Goal: Information Seeking & Learning: Learn about a topic

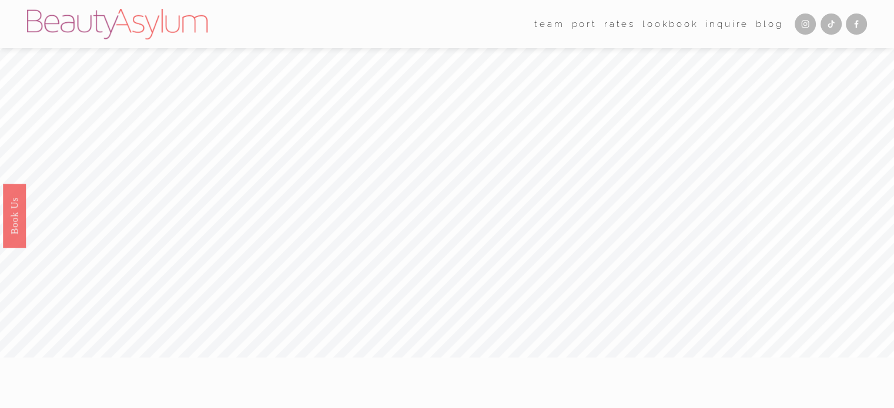
click at [650, 23] on link "Lookbook" at bounding box center [670, 24] width 56 height 18
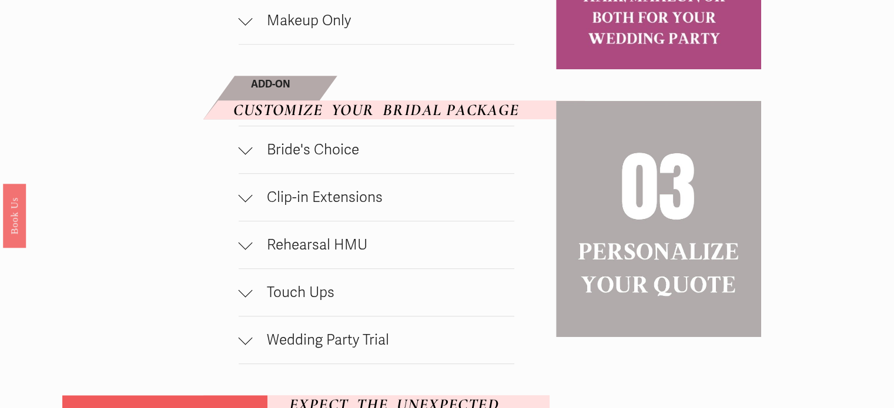
scroll to position [816, 0]
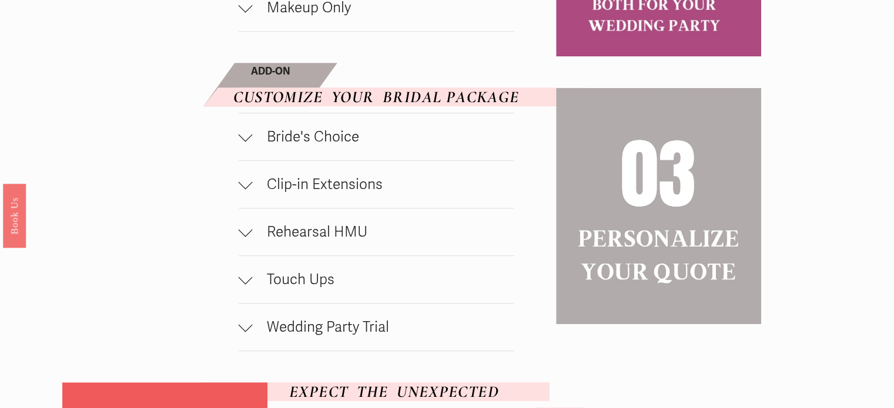
click at [301, 201] on button "Clip-in Extensions" at bounding box center [377, 184] width 276 height 47
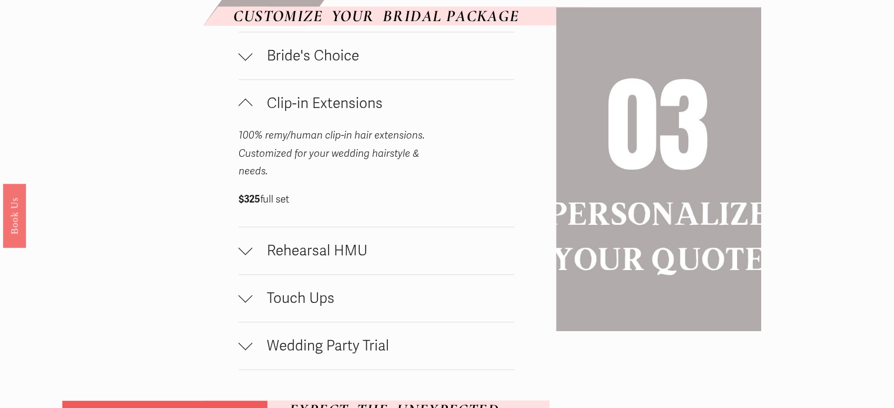
scroll to position [898, 0]
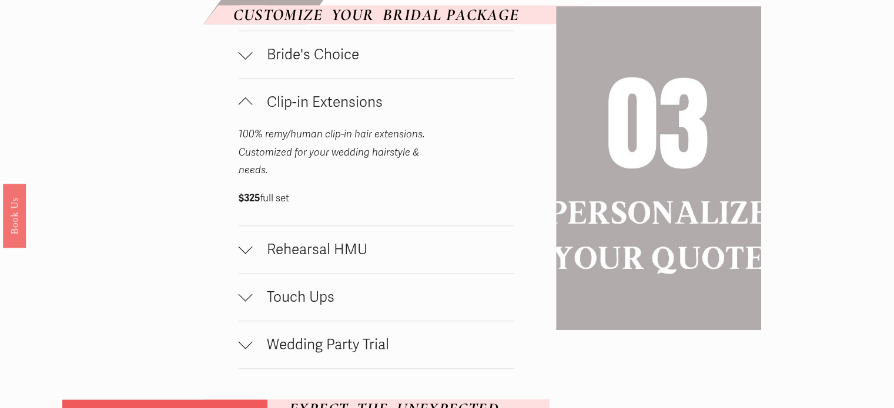
click at [304, 237] on button "Rehearsal HMU" at bounding box center [377, 249] width 276 height 47
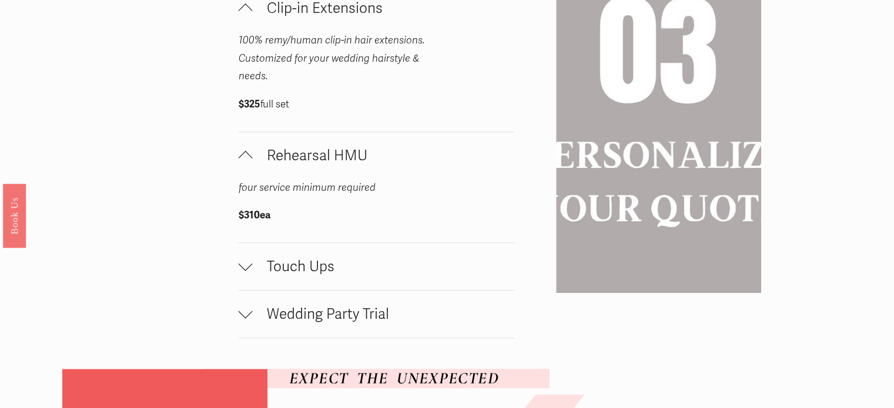
scroll to position [992, 0]
click at [299, 305] on button "Wedding Party Trial" at bounding box center [377, 314] width 276 height 47
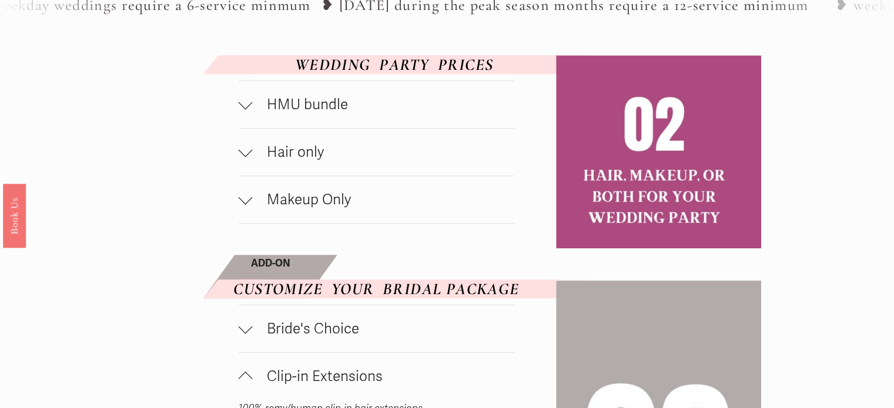
scroll to position [521, 0]
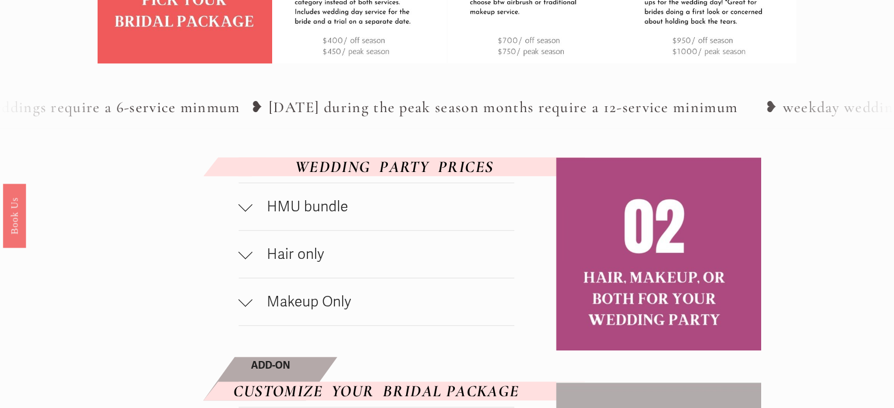
click at [296, 259] on span "Hair only" at bounding box center [383, 255] width 261 height 18
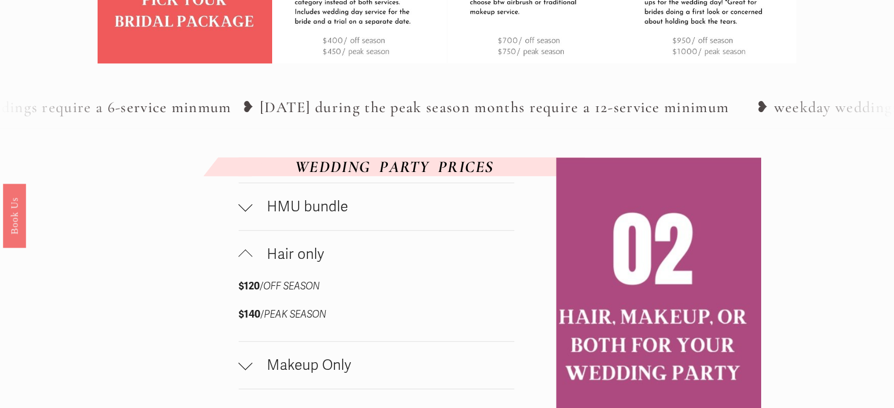
click at [296, 259] on span "Hair only" at bounding box center [383, 255] width 261 height 18
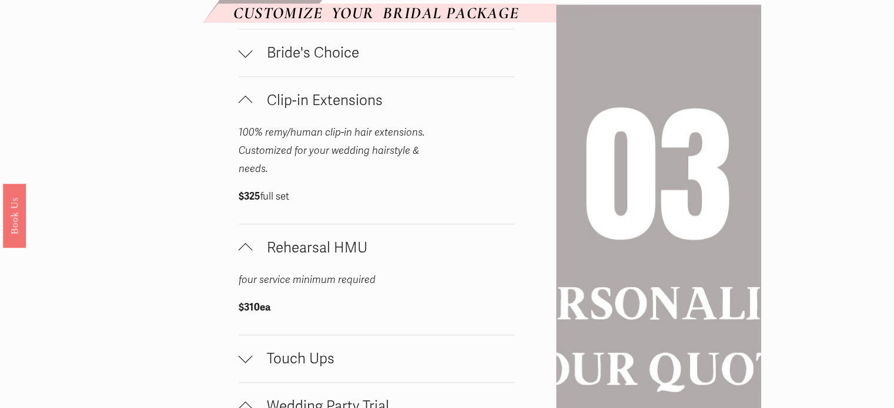
scroll to position [966, 0]
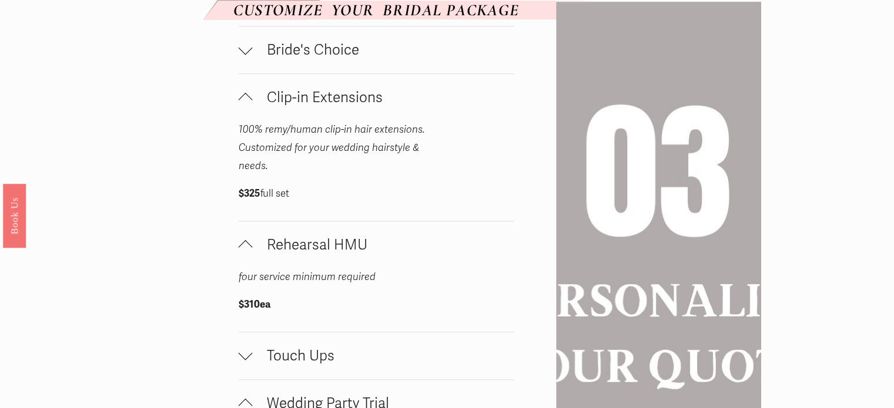
click at [270, 63] on button "Bride's Choice" at bounding box center [377, 49] width 276 height 47
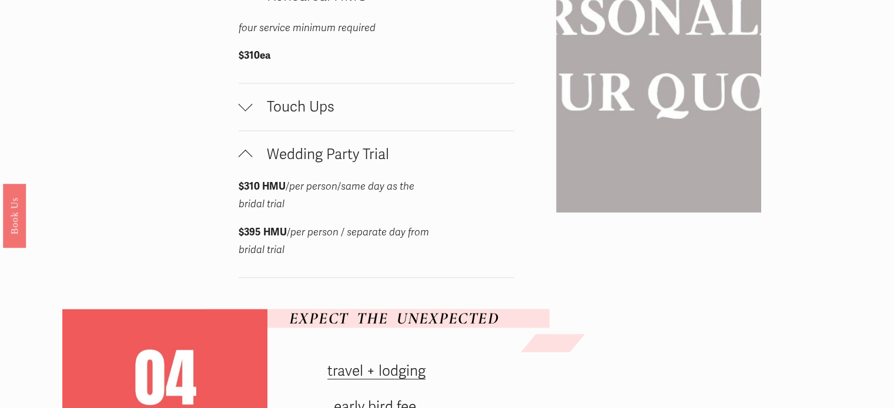
scroll to position [1297, 0]
click at [284, 111] on span "Touch Ups" at bounding box center [383, 107] width 261 height 18
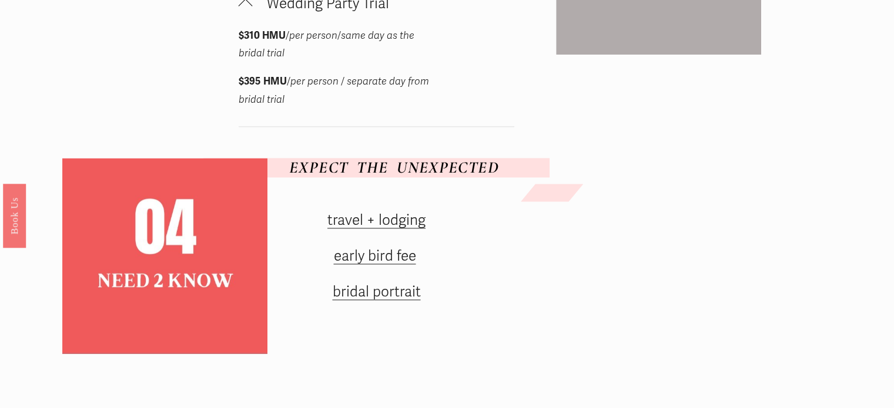
scroll to position [1512, 0]
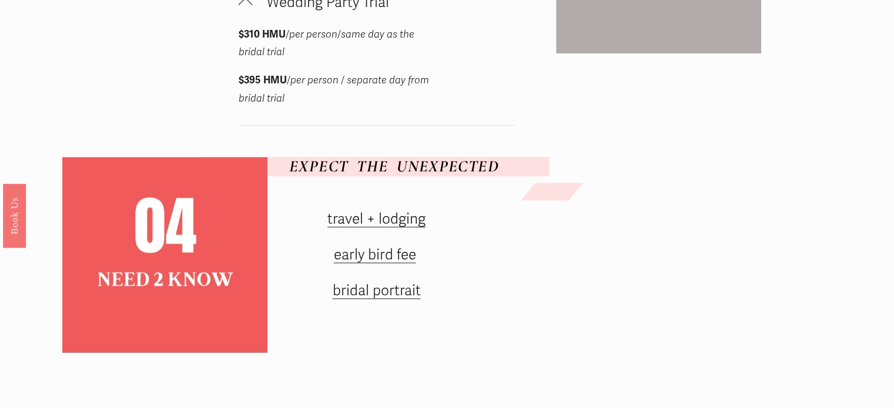
click at [360, 257] on link "early bird fee" at bounding box center [374, 255] width 82 height 18
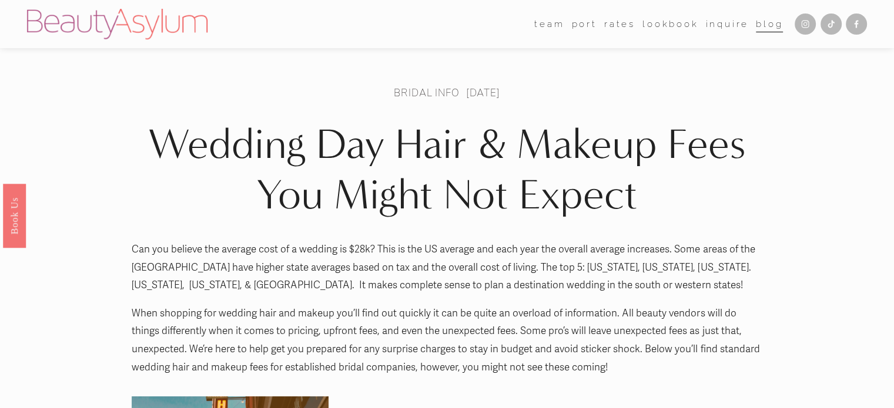
click at [0, 0] on link "Charlotte" at bounding box center [0, 0] width 0 height 0
